Goal: Navigation & Orientation: Find specific page/section

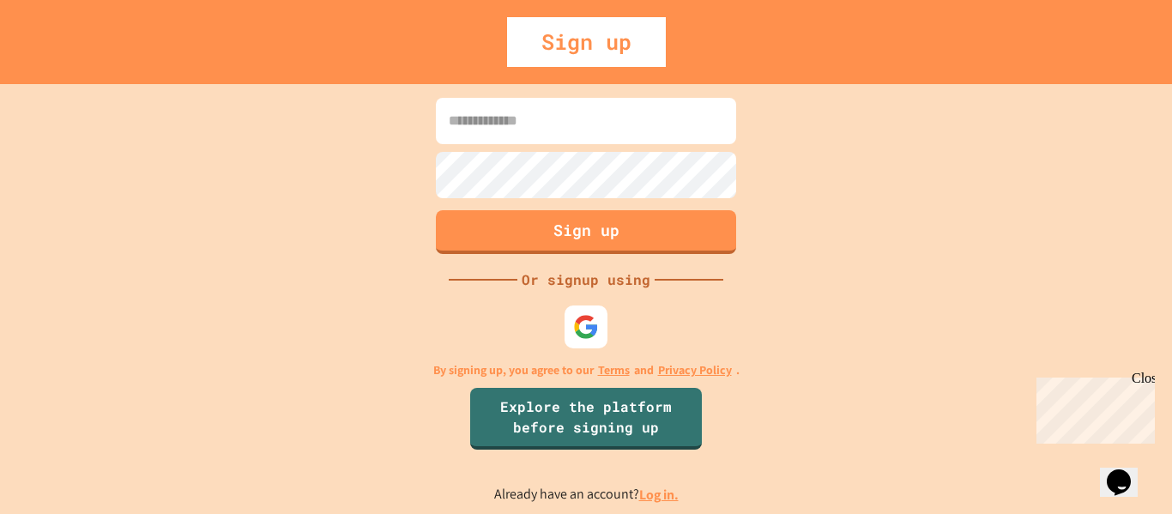
click at [642, 129] on input at bounding box center [586, 121] width 300 height 46
type input "**********"
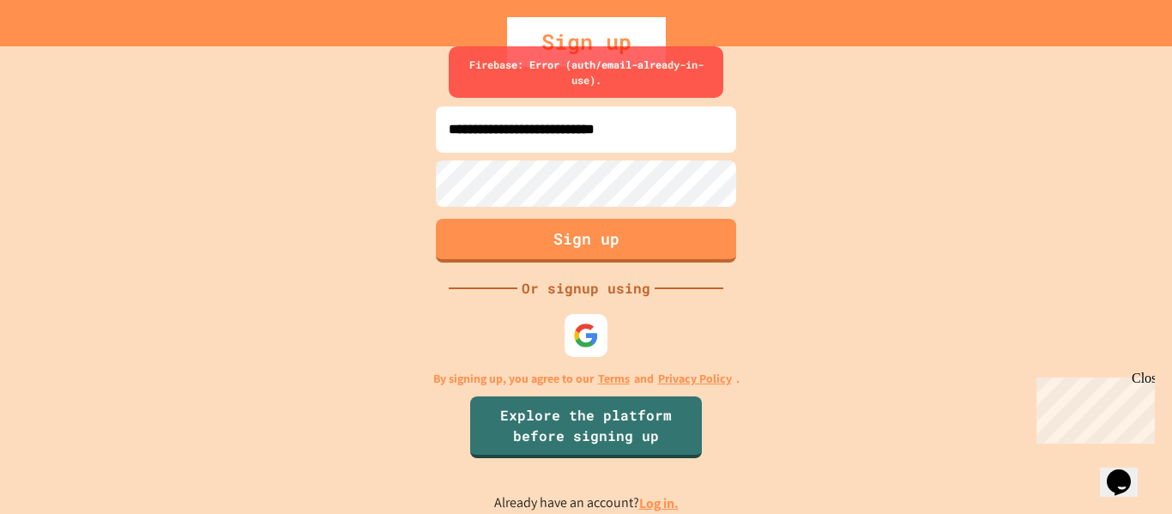
click at [656, 505] on link "Log in." at bounding box center [658, 503] width 39 height 18
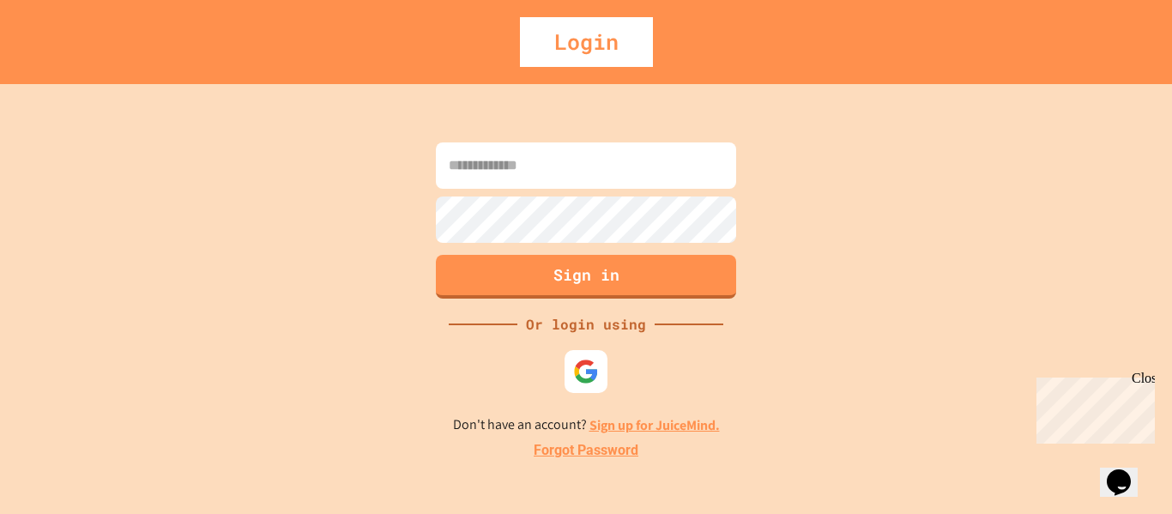
click at [566, 183] on input at bounding box center [586, 165] width 300 height 46
type input "**********"
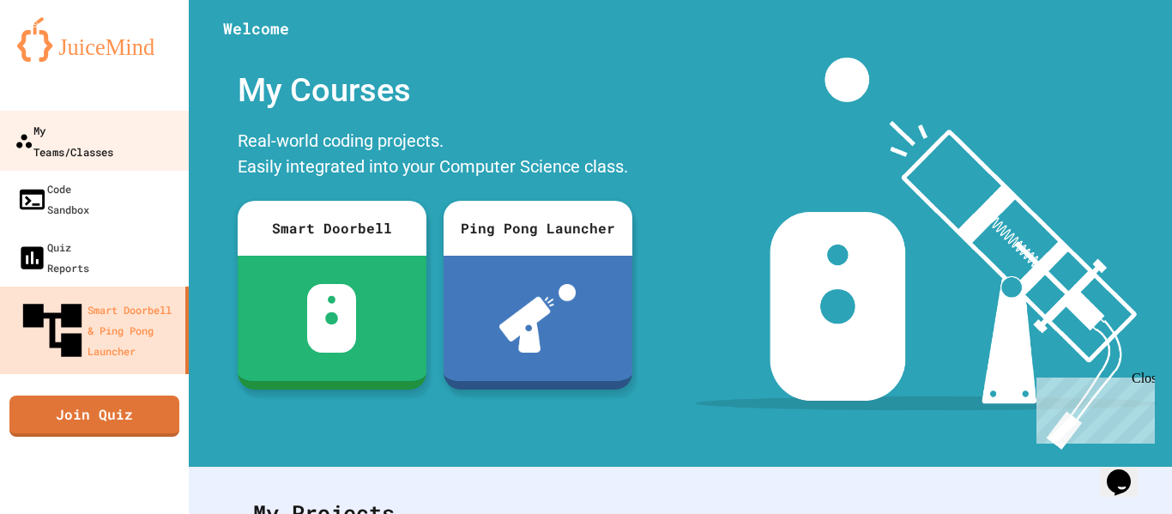
click at [58, 118] on link "My Teams/Classes" at bounding box center [94, 141] width 195 height 60
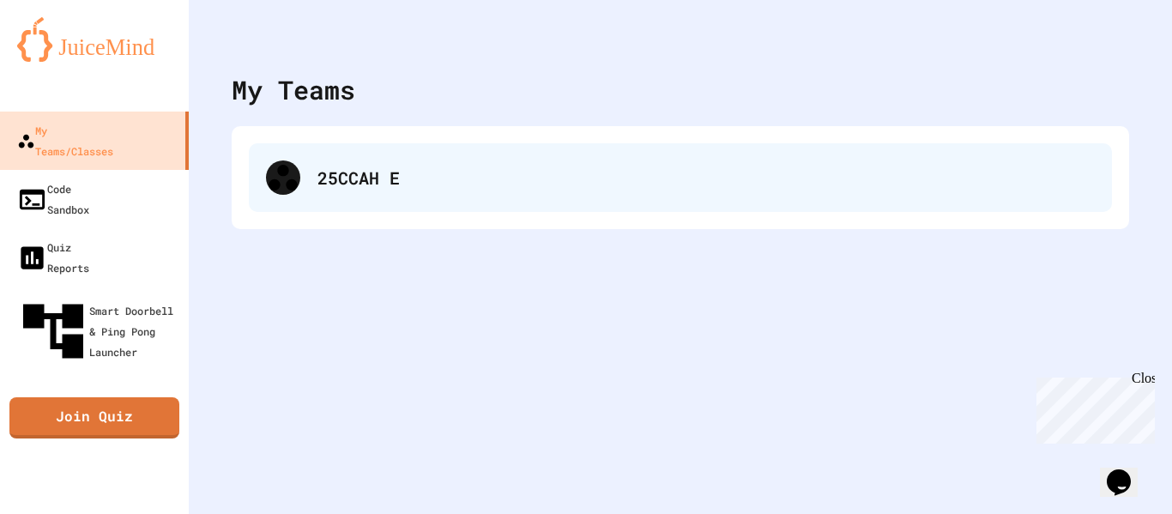
click at [264, 145] on div "25CCAH E" at bounding box center [680, 177] width 863 height 69
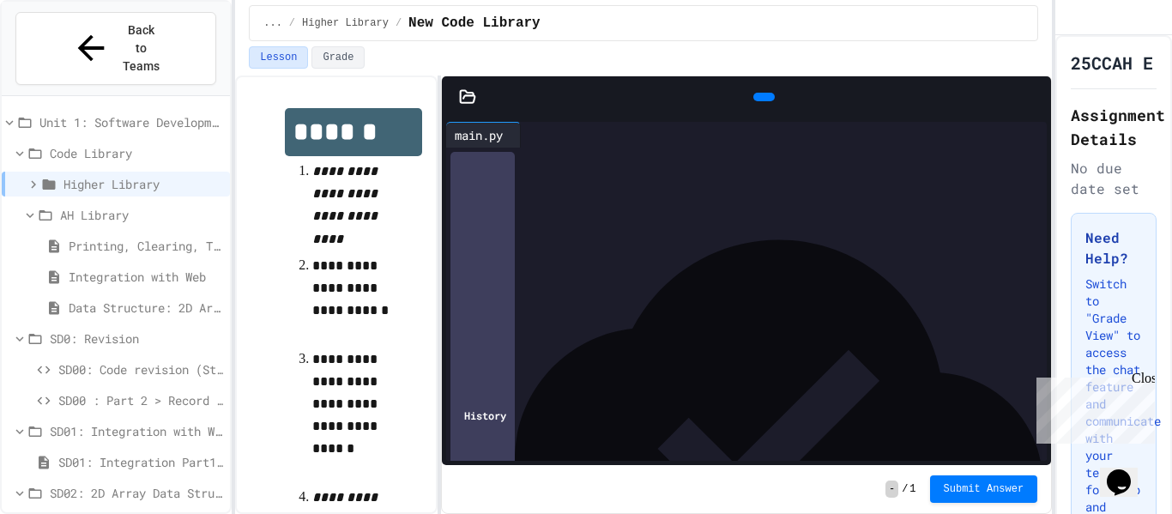
click at [1038, 101] on icon at bounding box center [1044, 107] width 12 height 12
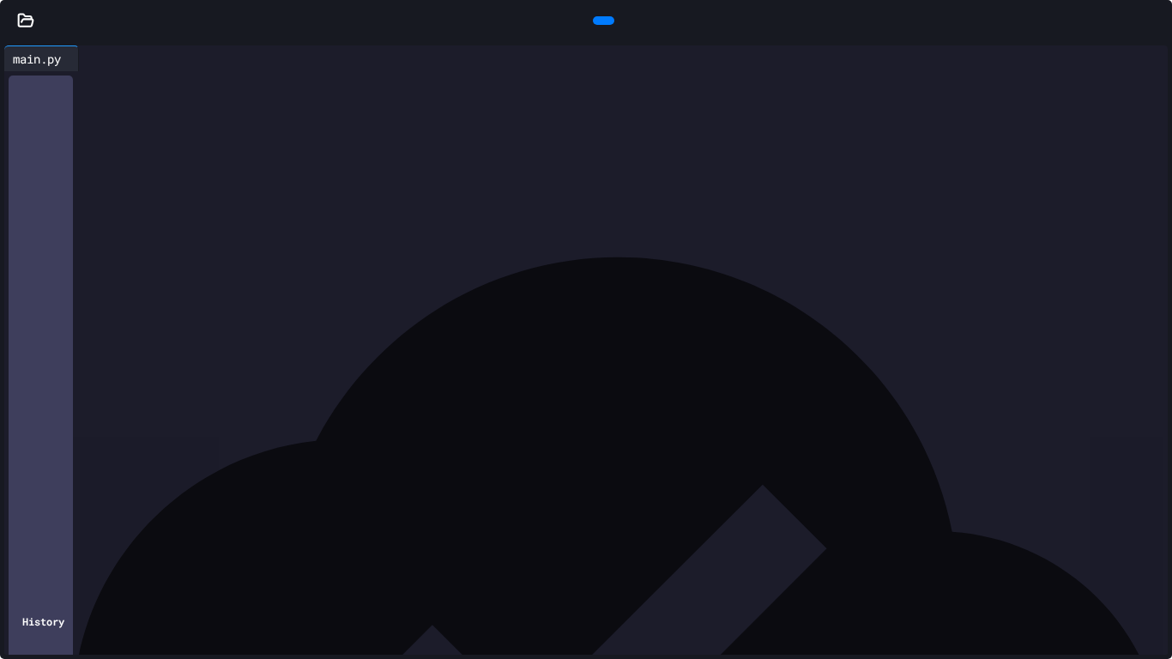
click at [1166, 8] on div at bounding box center [1163, 21] width 17 height 26
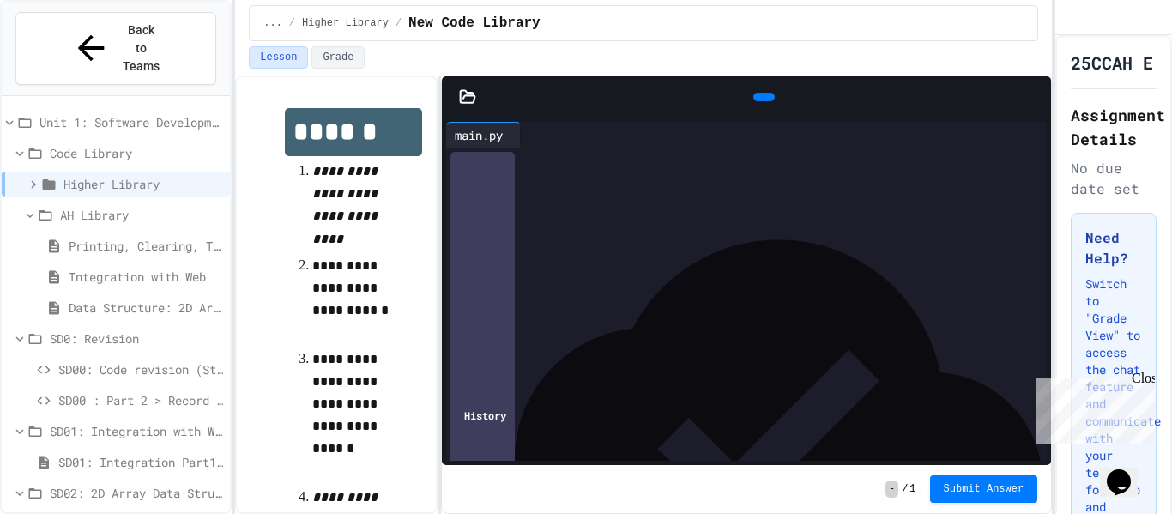
click at [104, 233] on div "Printing, Clearing, Timing" at bounding box center [116, 245] width 228 height 25
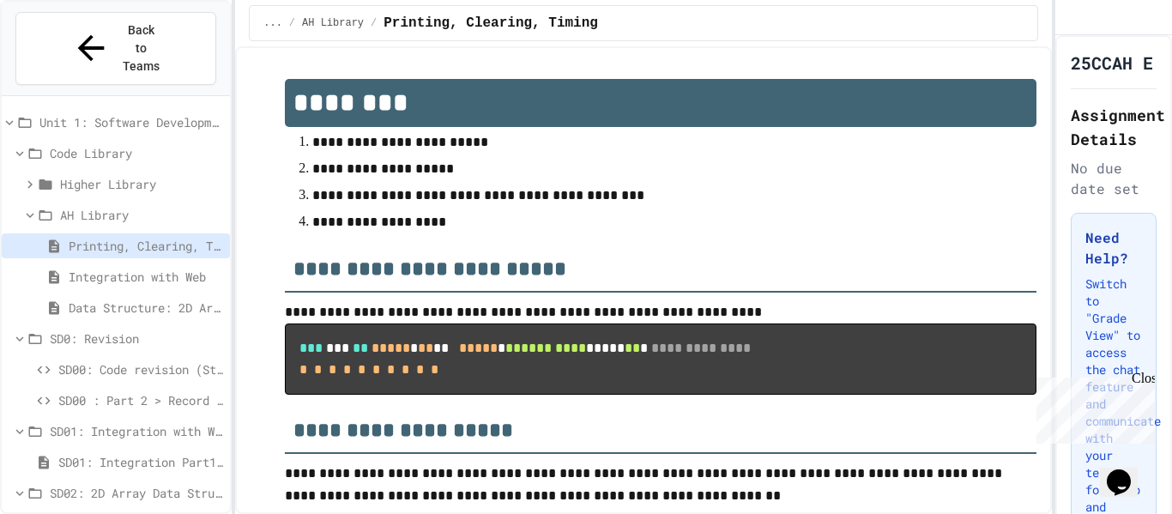
click at [90, 388] on div "SD00 : Part 2 > Record store Mini-Project" at bounding box center [116, 400] width 228 height 25
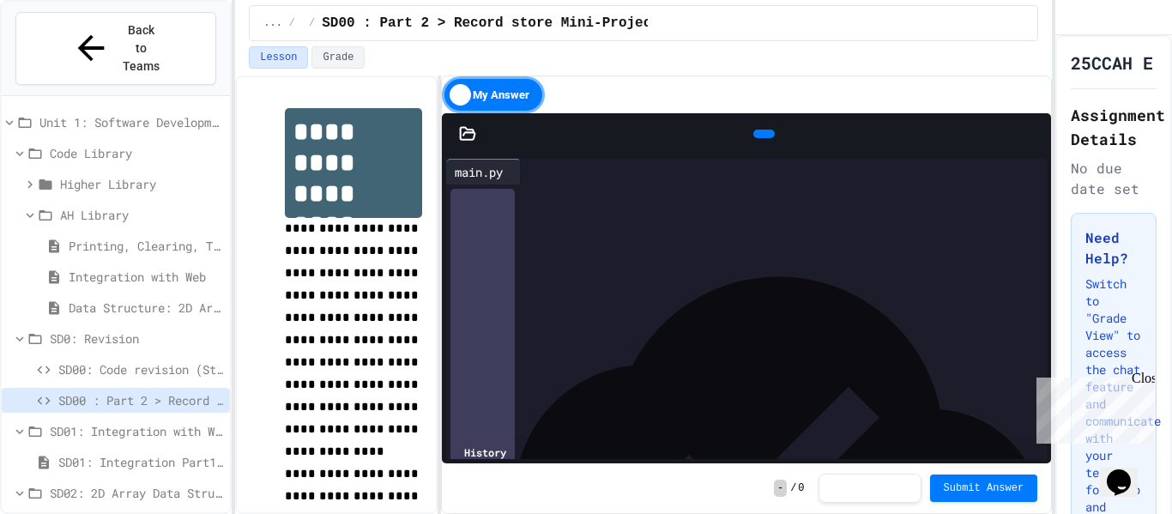
click at [1034, 122] on div at bounding box center [1042, 134] width 17 height 26
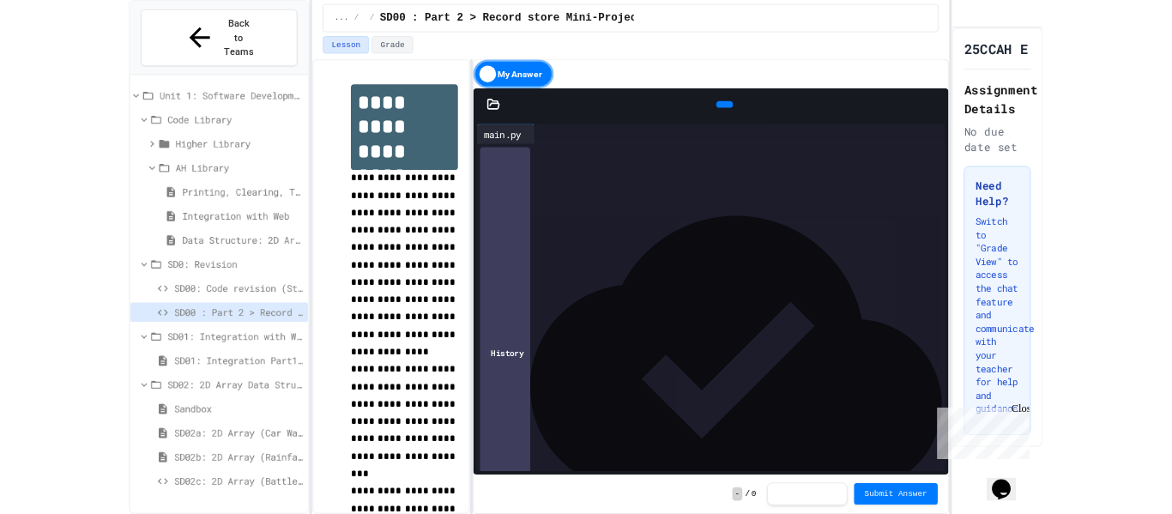
scroll to position [1638, 0]
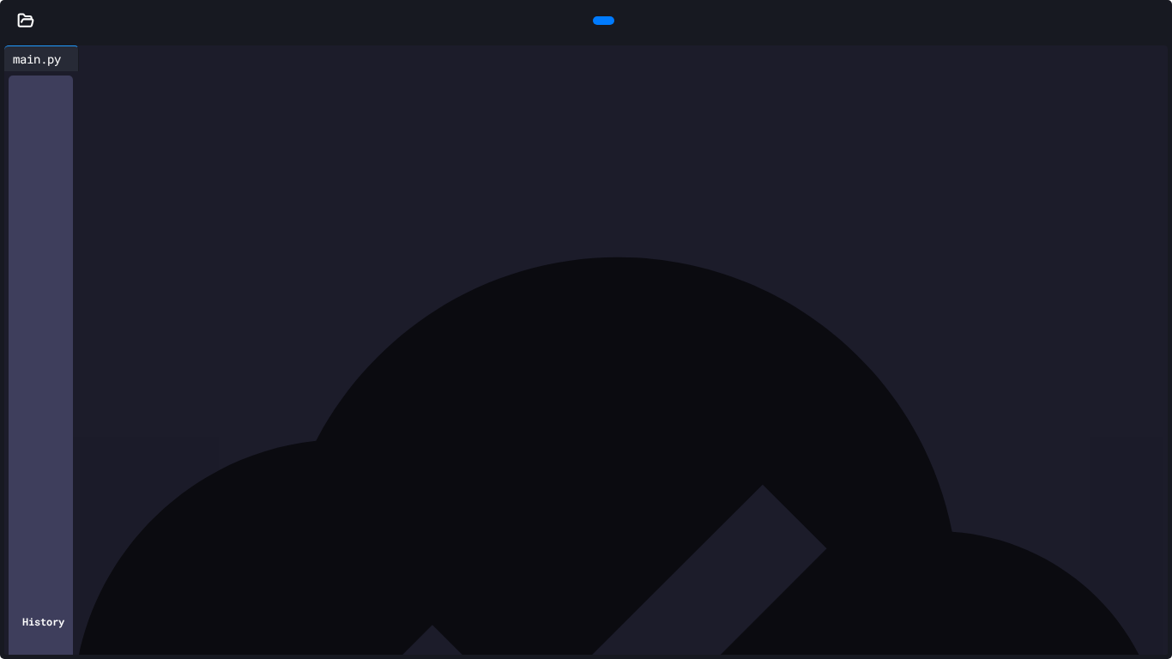
click at [1163, 8] on div at bounding box center [1163, 21] width 17 height 26
